Goal: Task Accomplishment & Management: Use online tool/utility

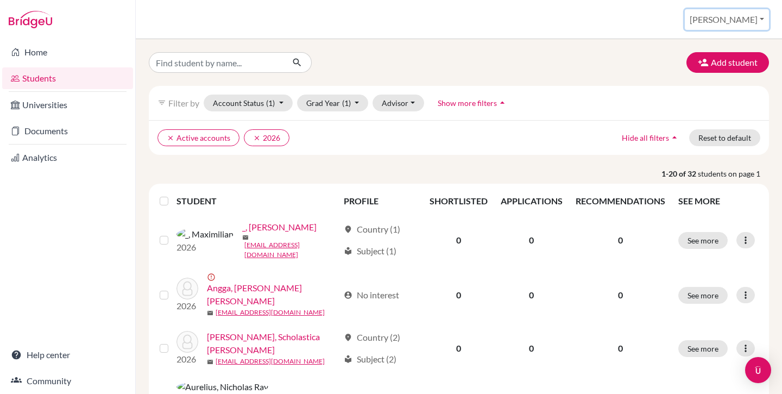
click at [749, 24] on button "[PERSON_NAME]" at bounding box center [727, 19] width 84 height 21
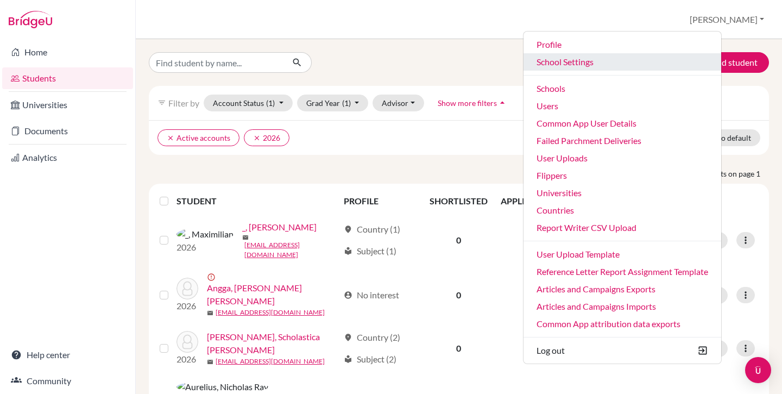
click at [667, 67] on link "School Settings" at bounding box center [622, 61] width 198 height 17
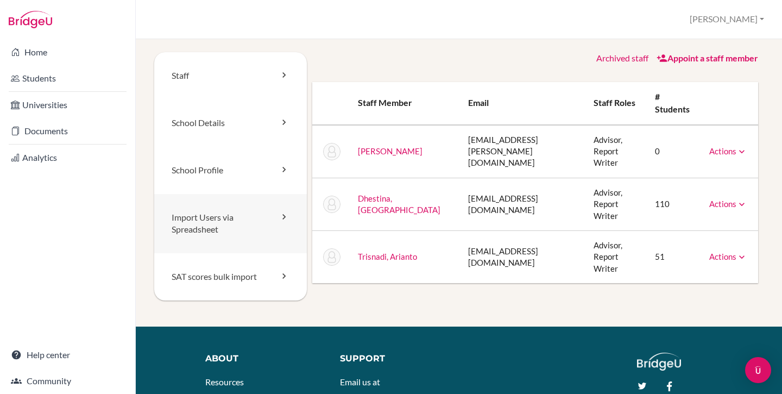
click at [230, 216] on link "Import Users via Spreadsheet" at bounding box center [230, 224] width 153 height 60
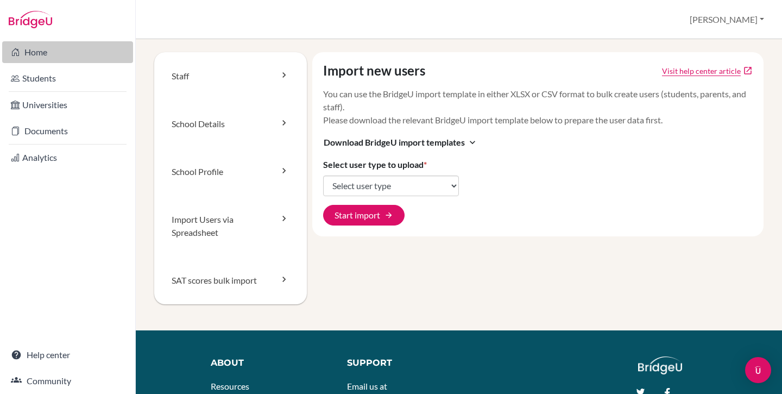
click at [68, 52] on link "Home" at bounding box center [67, 52] width 131 height 22
